Goal: Navigation & Orientation: Find specific page/section

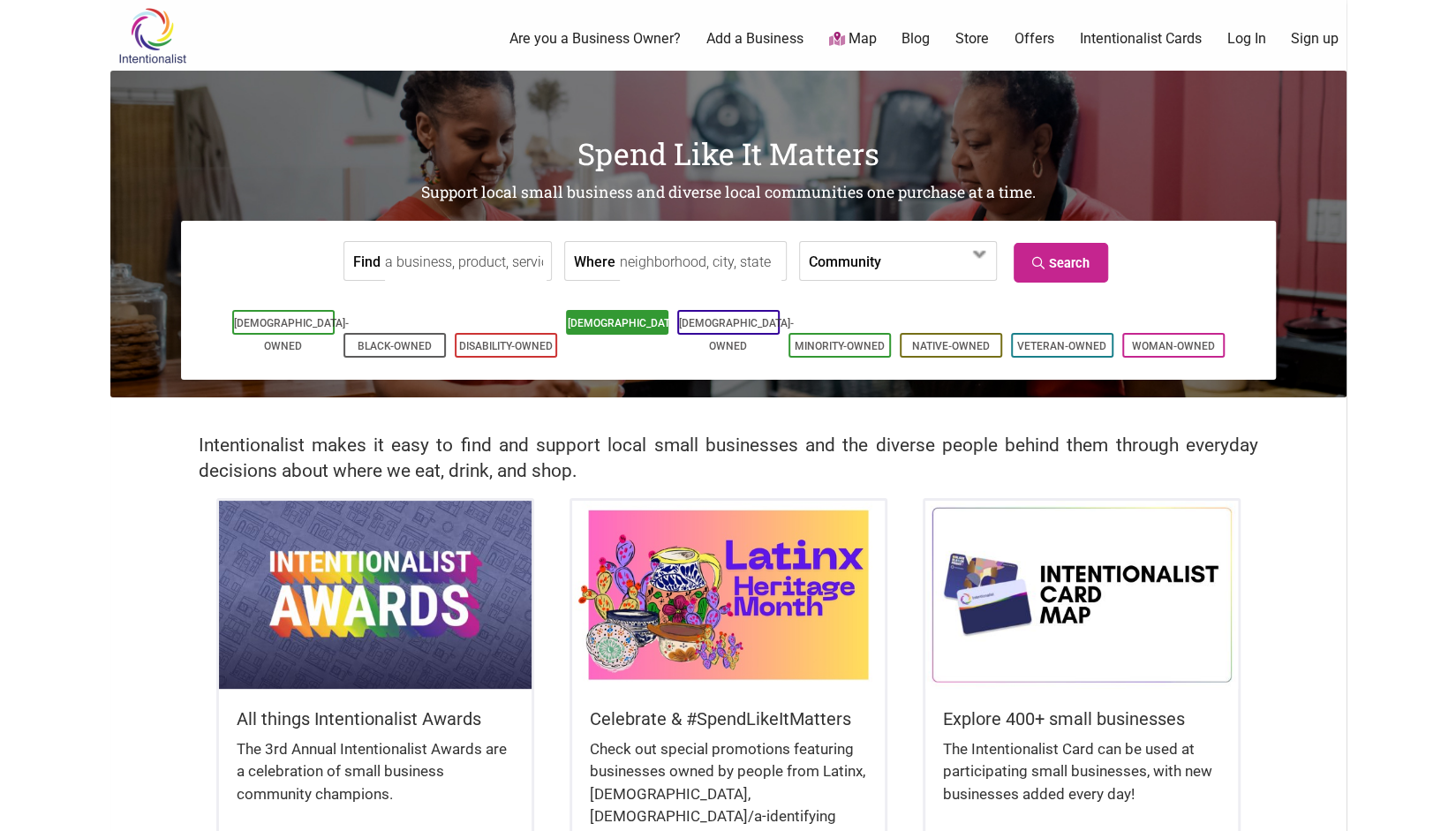
click at [622, 326] on link "[DEMOGRAPHIC_DATA]-Owned" at bounding box center [624, 334] width 115 height 35
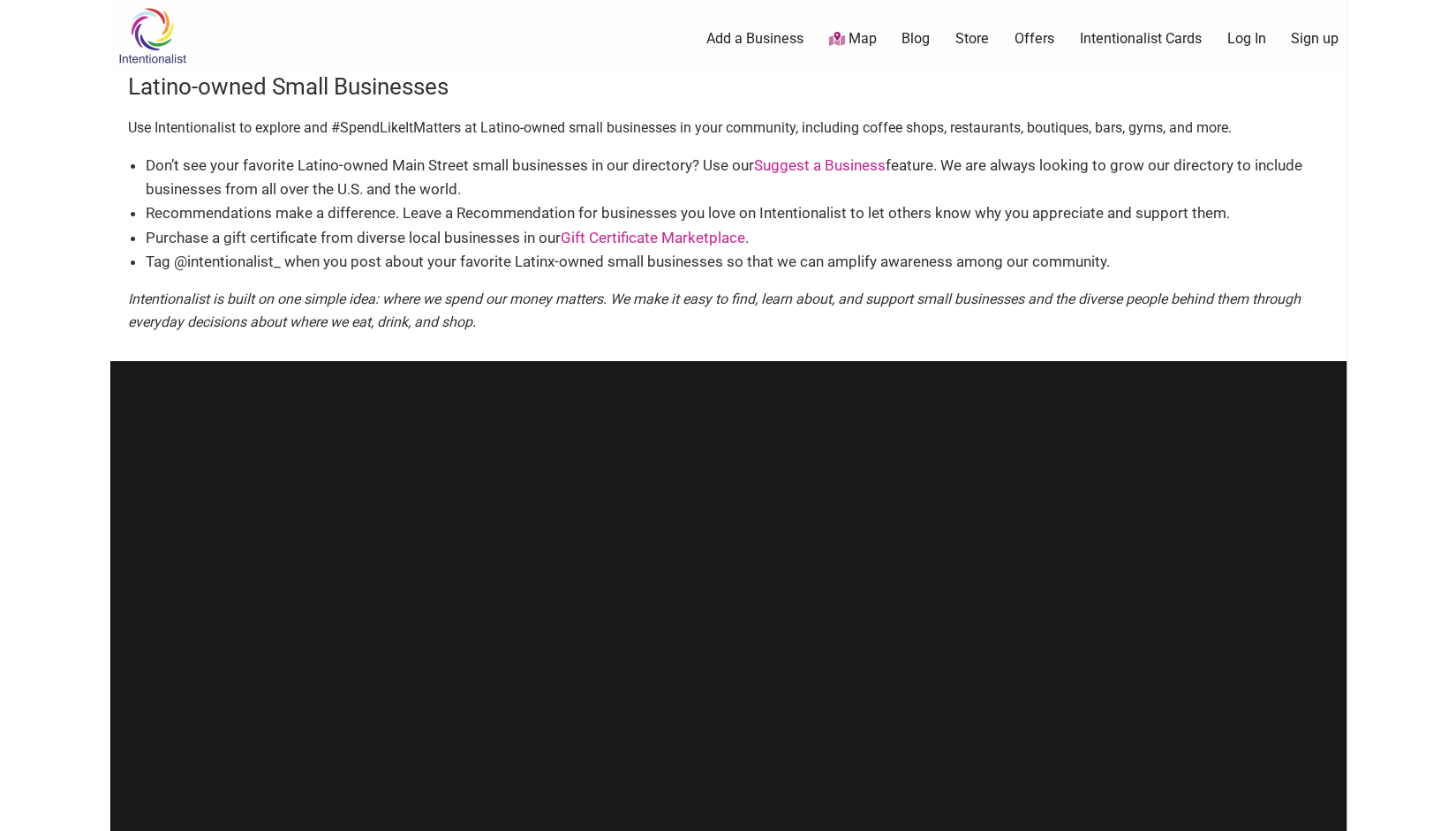
click at [858, 40] on link "Map" at bounding box center [852, 39] width 48 height 20
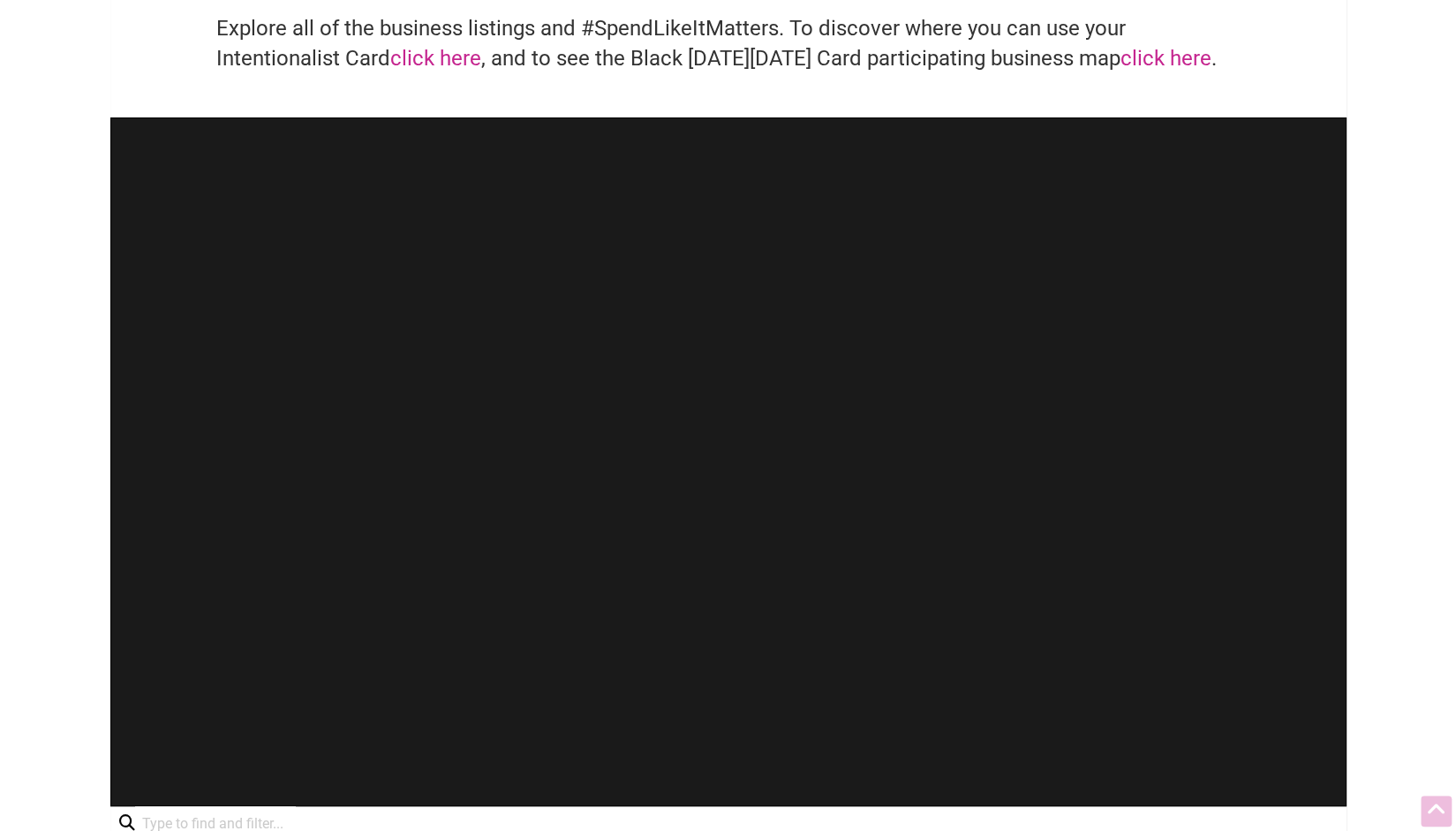
scroll to position [122, 0]
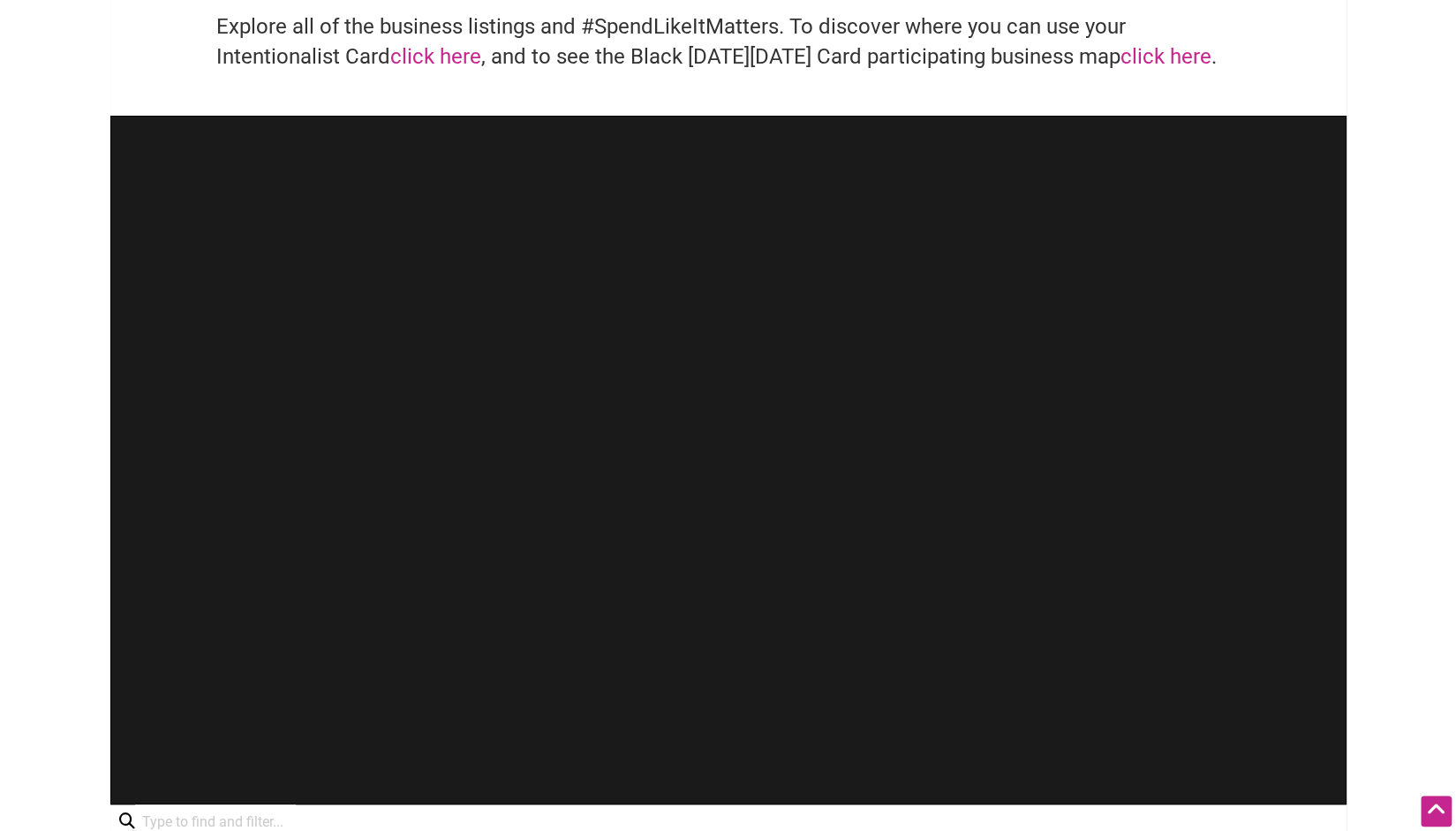
drag, startPoint x: 466, startPoint y: 409, endPoint x: 418, endPoint y: 427, distance: 51.3
click at [418, 427] on div at bounding box center [728, 460] width 1236 height 689
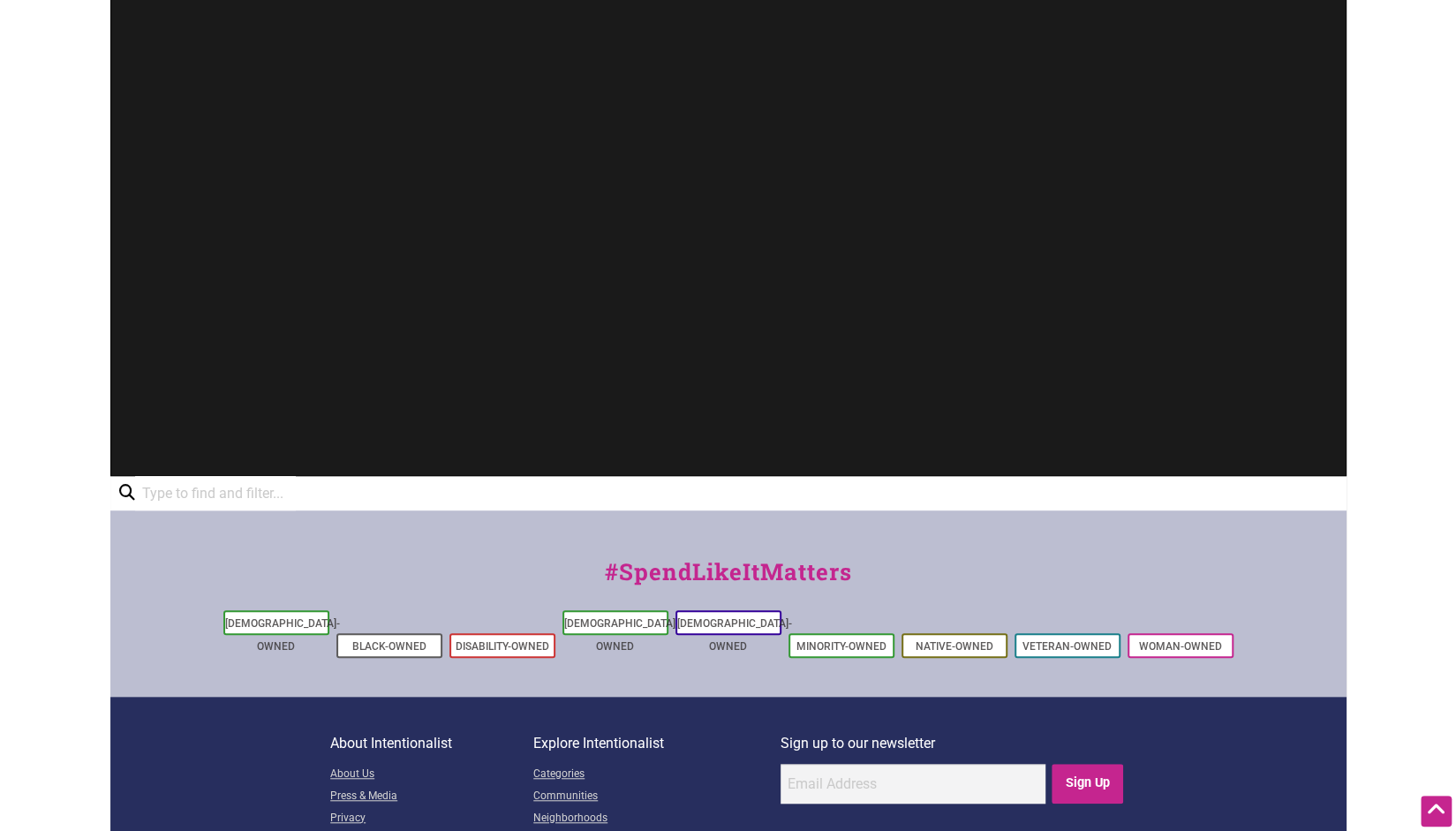
scroll to position [452, 0]
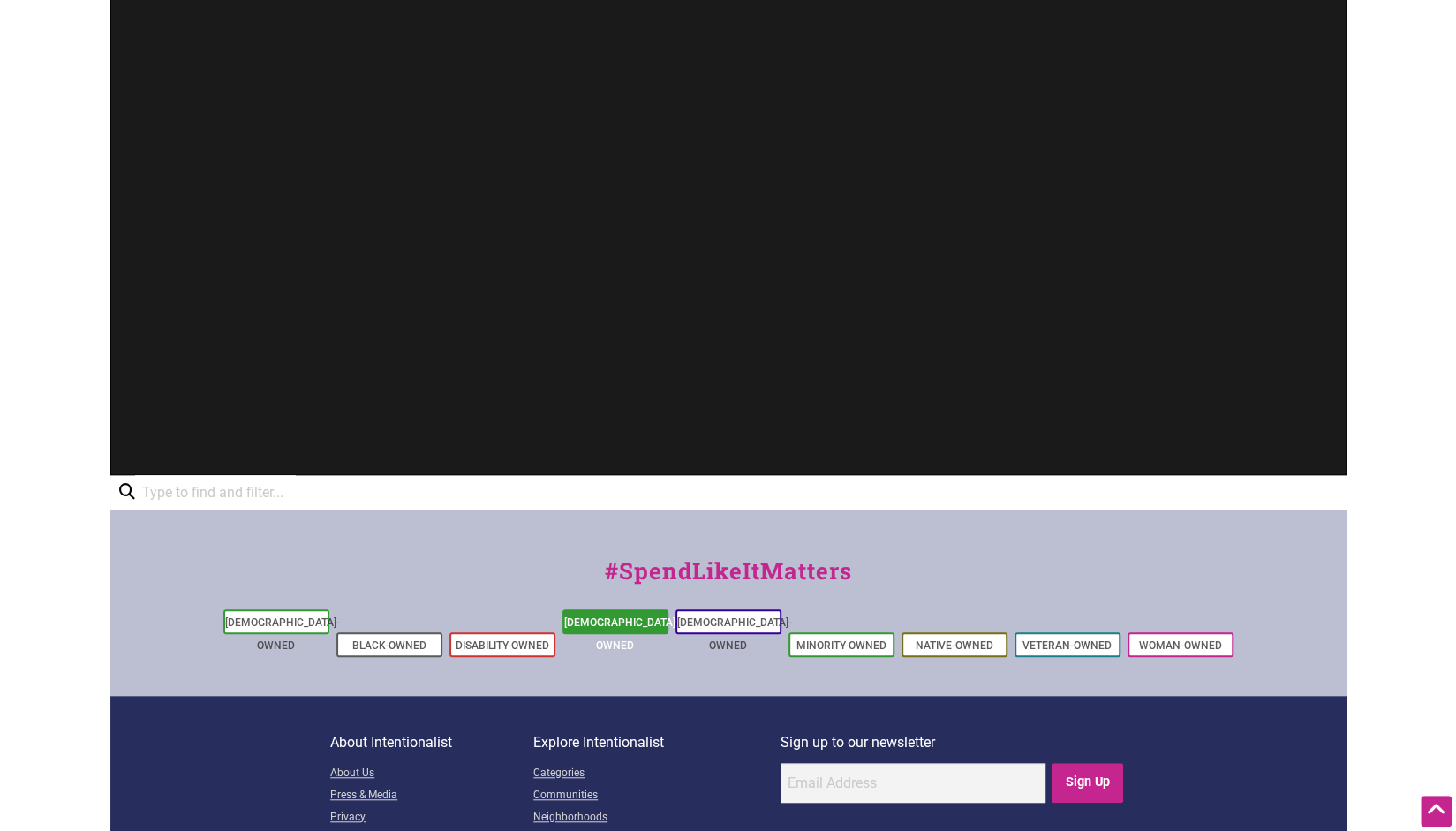
click at [598, 632] on li "[DEMOGRAPHIC_DATA]-Owned" at bounding box center [615, 621] width 106 height 24
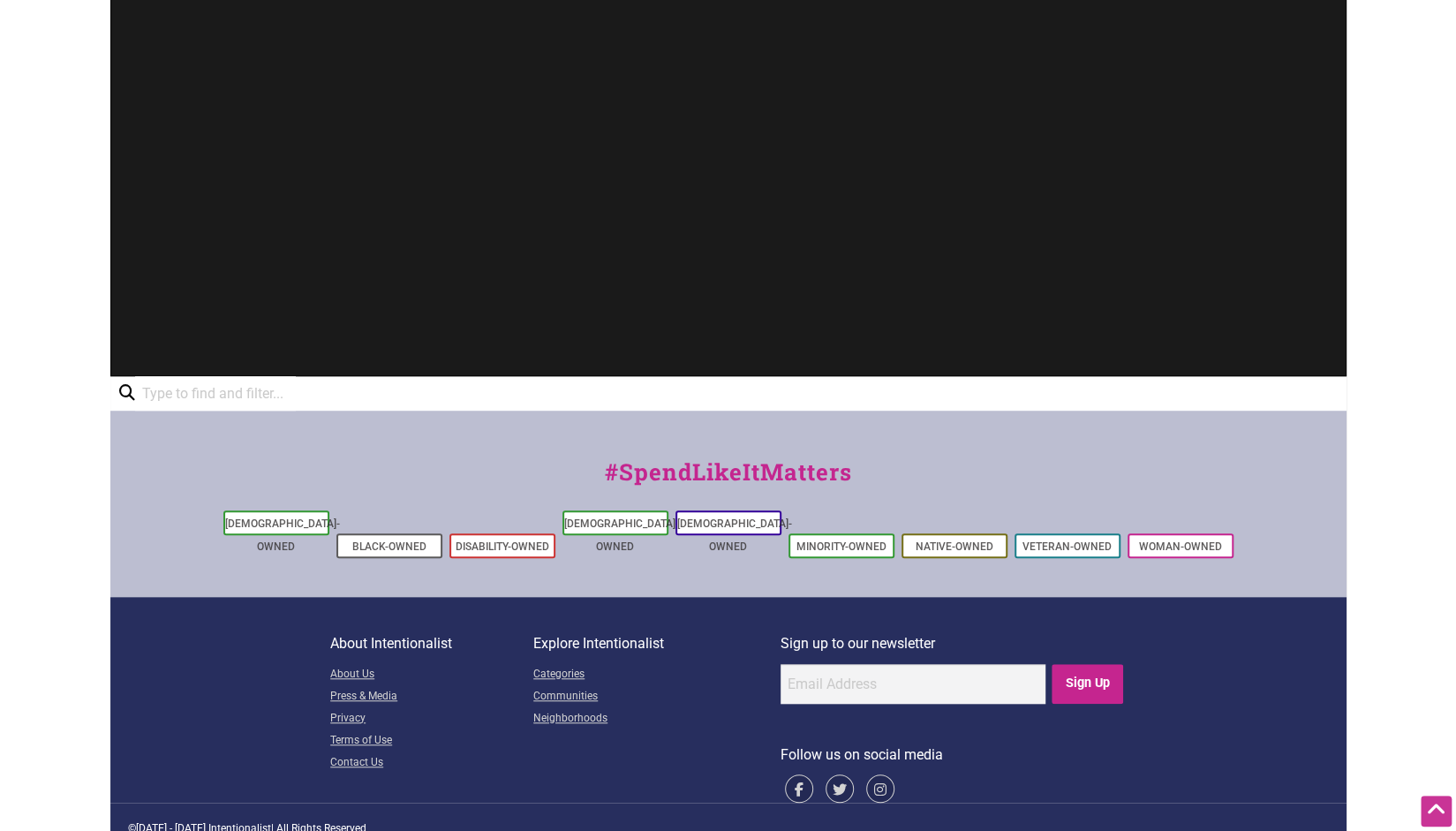
scroll to position [0, 0]
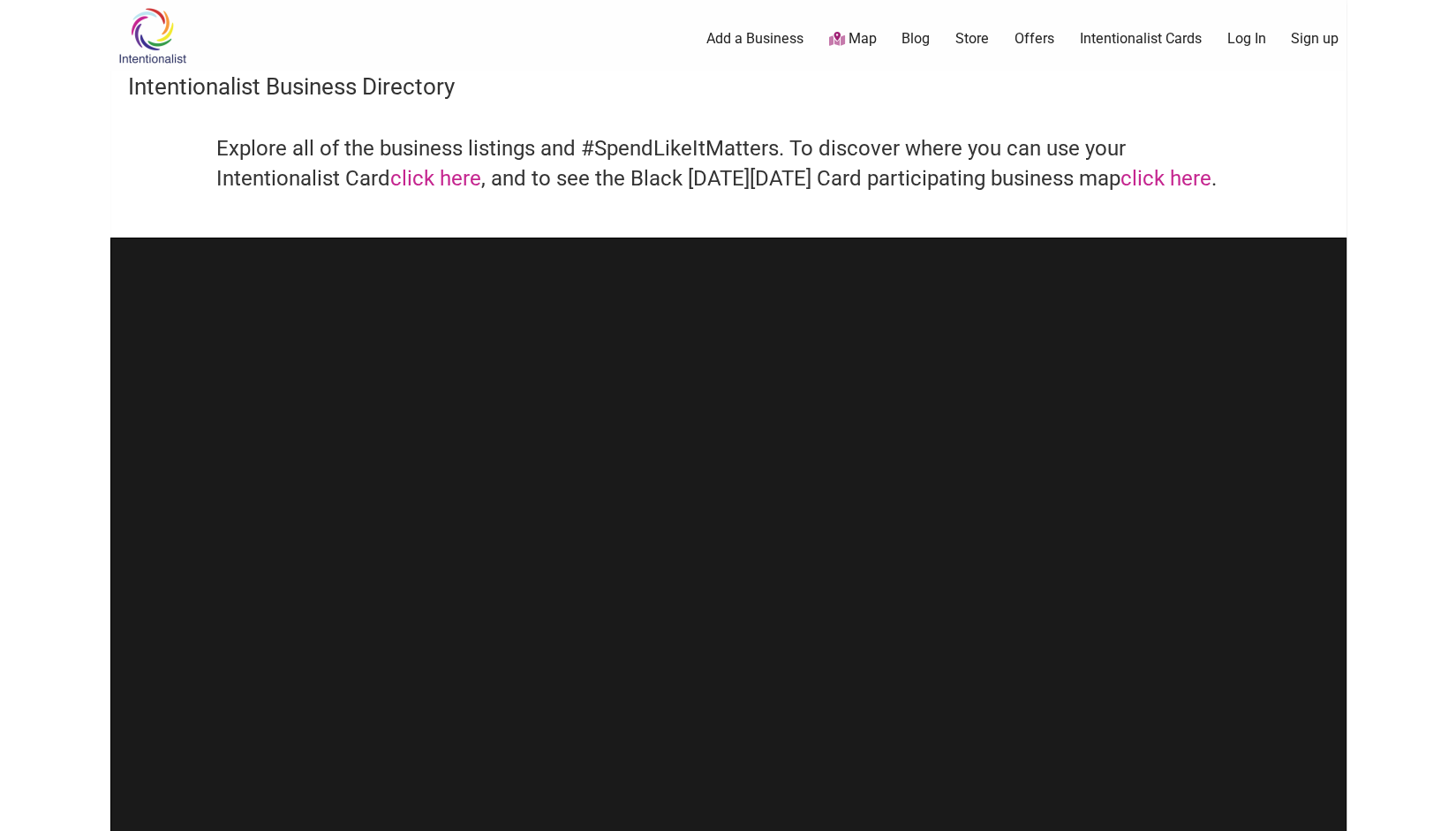
click at [150, 31] on img at bounding box center [152, 35] width 84 height 57
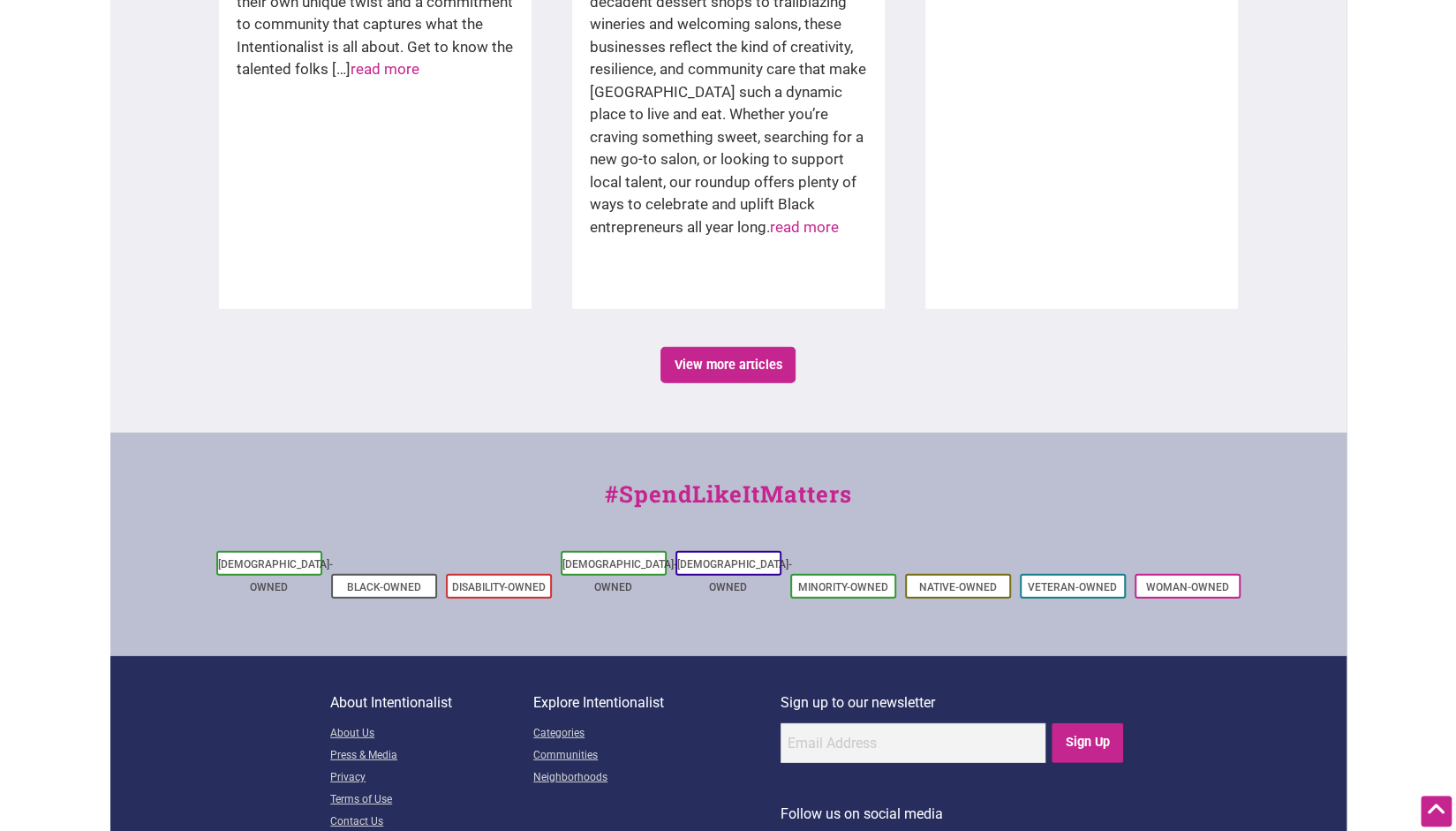
scroll to position [3040, 0]
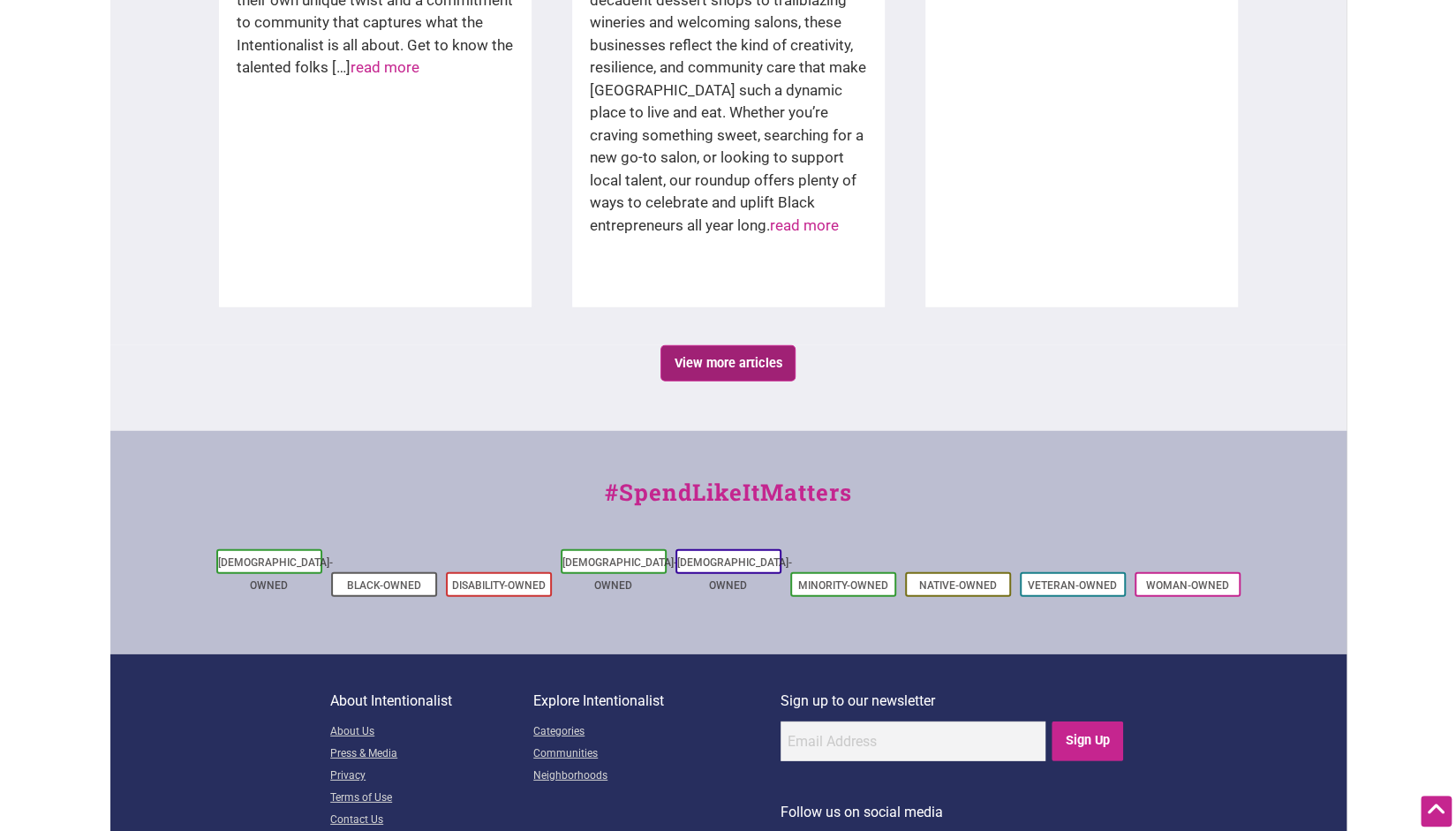
drag, startPoint x: 707, startPoint y: 354, endPoint x: 697, endPoint y: 347, distance: 12.2
click at [697, 347] on link "View more articles" at bounding box center [728, 364] width 135 height 36
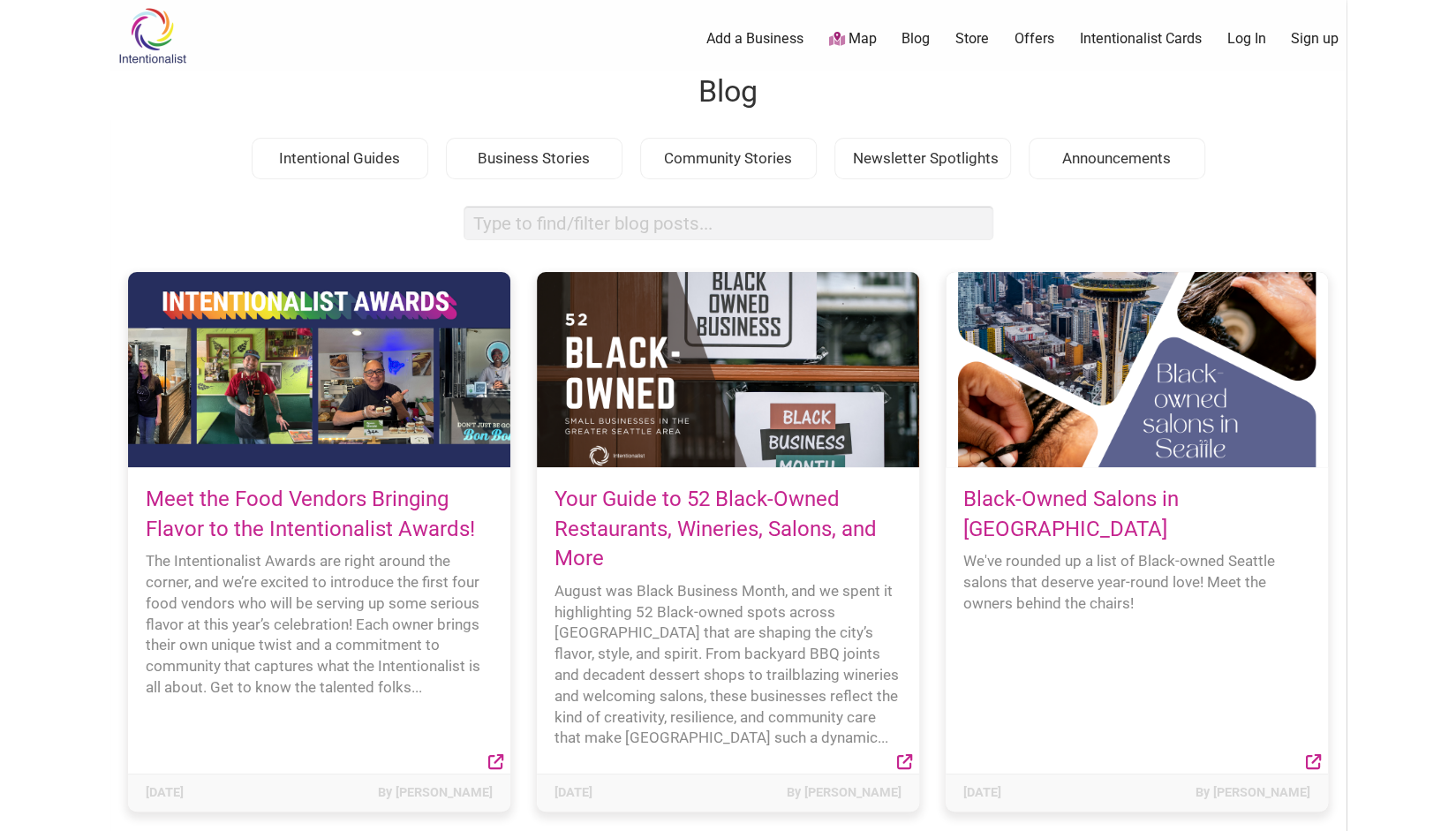
click at [351, 167] on div "Intentional Guides" at bounding box center [339, 158] width 176 height 43
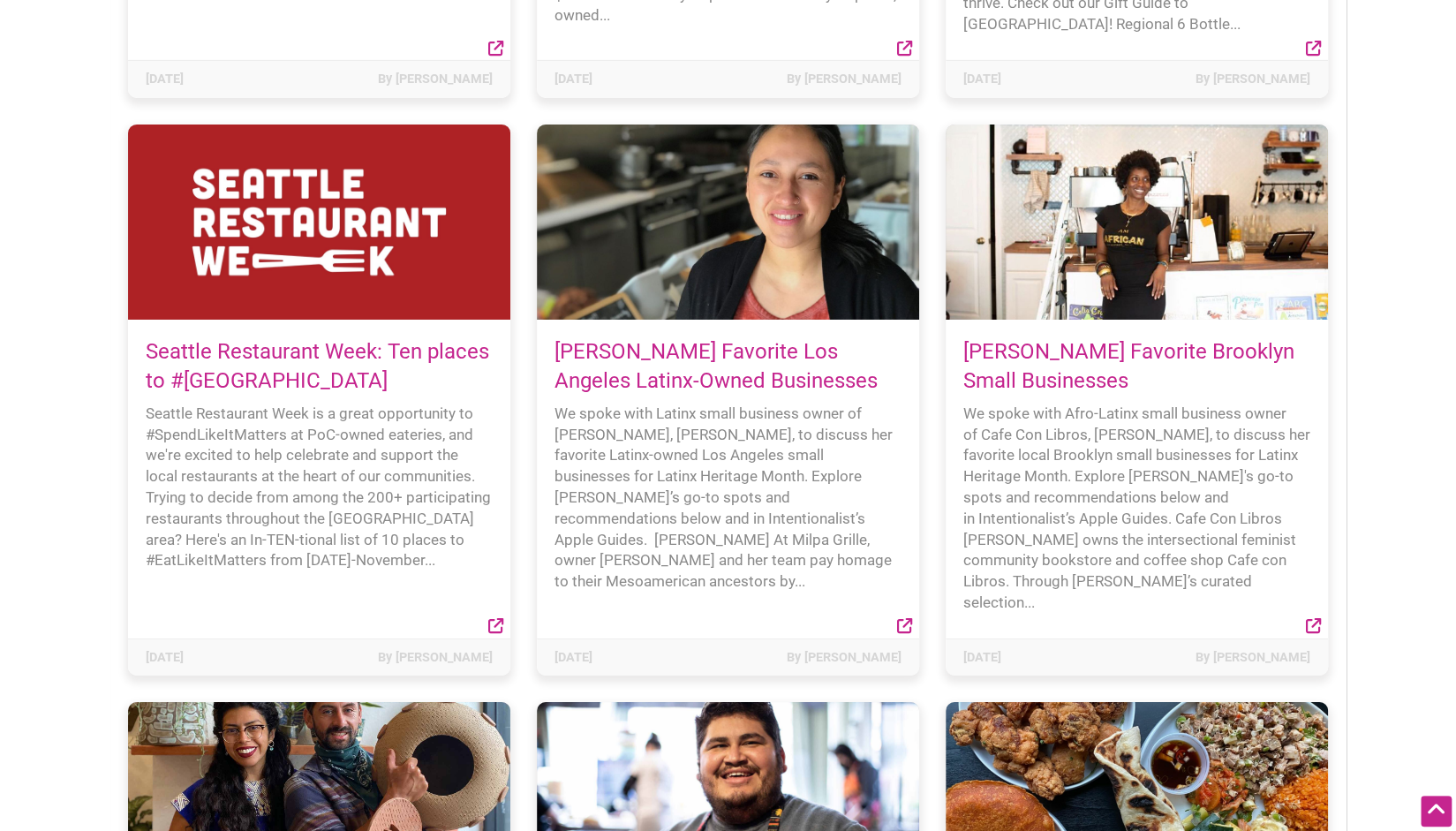
scroll to position [12569, 0]
